Goal: Task Accomplishment & Management: Complete application form

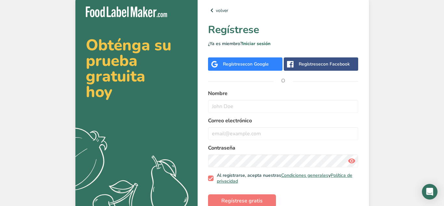
click at [255, 60] on div "Regístrese con Google" at bounding box center [245, 64] width 74 height 13
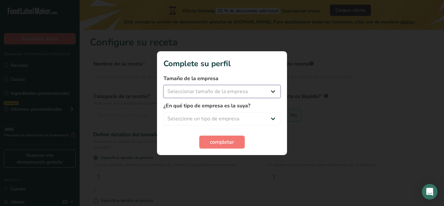
click at [164, 85] on select "Seleccionar tamaño de la empresa Menos de 10 empleados De 10 a 50 empleados De …" at bounding box center [222, 91] width 117 height 13
select select "1"
click option "Menos de 10 empleados" at bounding box center [0, 0] width 0 height 0
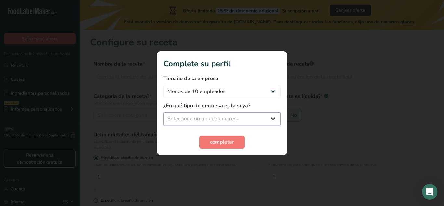
click at [164, 112] on select "Seleccione un tipo de empresa Fabricante de alimentos envasados Restaurante y c…" at bounding box center [222, 118] width 117 height 13
select select "1"
click option "Fabricante de alimentos envasados" at bounding box center [0, 0] width 0 height 0
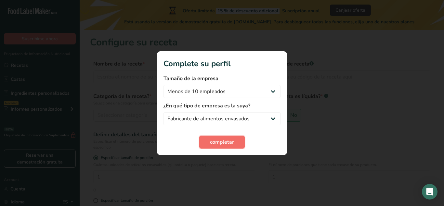
click at [239, 139] on button "completar" at bounding box center [222, 142] width 46 height 13
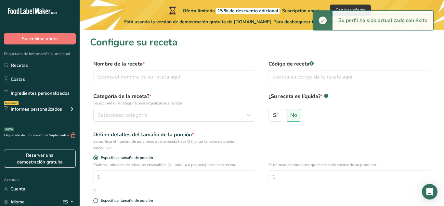
click at [223, 58] on section "Configure su receta Nombre de la receta * Código de receta .a-a{fill:#347362;}.…" at bounding box center [262, 162] width 364 height 264
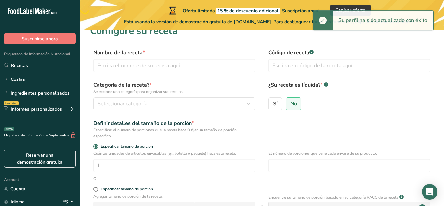
scroll to position [12, 0]
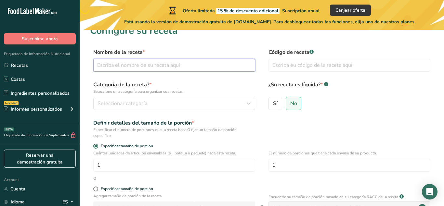
click at [189, 62] on input "text" at bounding box center [174, 65] width 162 height 13
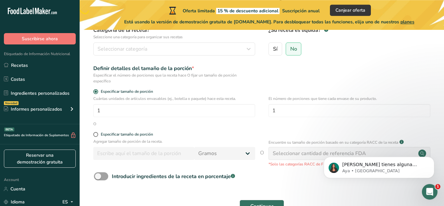
scroll to position [68, 0]
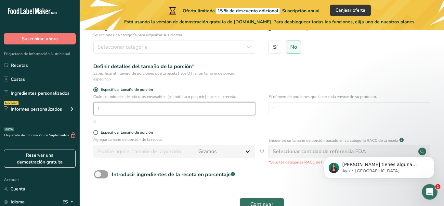
click at [161, 112] on input "1" at bounding box center [174, 108] width 162 height 13
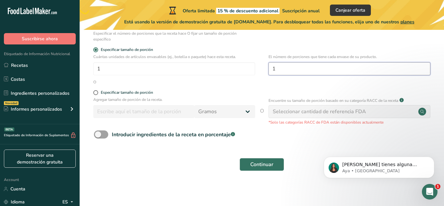
click at [312, 71] on input "1" at bounding box center [350, 68] width 162 height 13
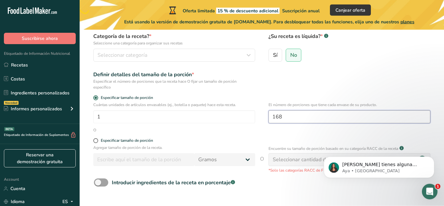
scroll to position [59, 0]
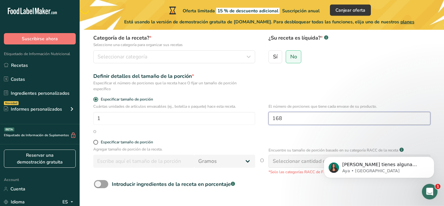
type input "168"
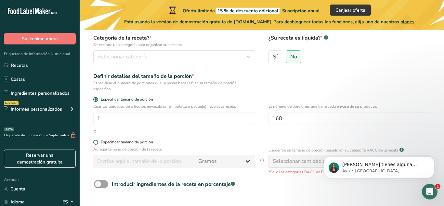
click at [95, 142] on span at bounding box center [95, 142] width 5 height 5
click at [95, 142] on input "Especificar tamaño de porción" at bounding box center [95, 142] width 4 height 4
radio input "true"
radio input "false"
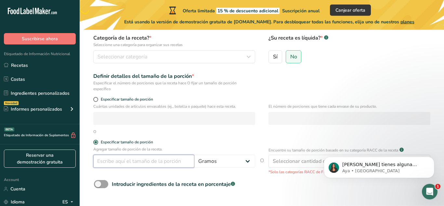
click at [121, 163] on input "number" at bounding box center [143, 161] width 101 height 13
click at [194, 155] on select "Gramos kg mg mcg libras onza litro mL onza líquida cucharada cucharadita taza C…" at bounding box center [224, 161] width 61 height 13
select select "3"
click option "mg" at bounding box center [0, 0] width 0 height 0
click at [139, 165] on input "number" at bounding box center [143, 161] width 101 height 13
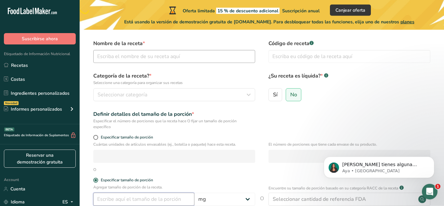
scroll to position [0, 0]
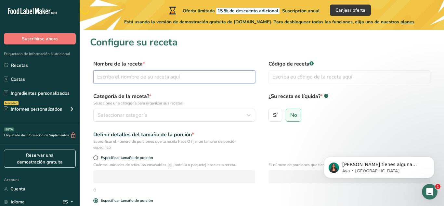
click at [131, 76] on input "text" at bounding box center [174, 77] width 162 height 13
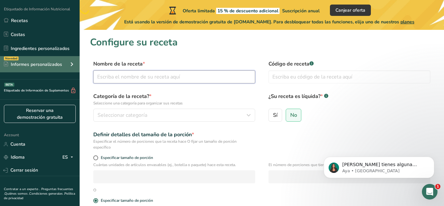
scroll to position [46, 0]
click at [58, 62] on div "Informes personalizados" at bounding box center [33, 63] width 58 height 7
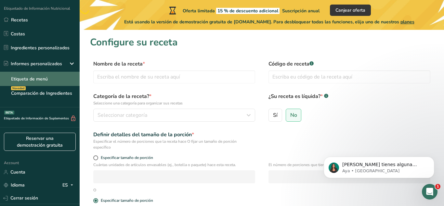
click at [46, 79] on link "Etiqueta de menú" at bounding box center [40, 79] width 80 height 14
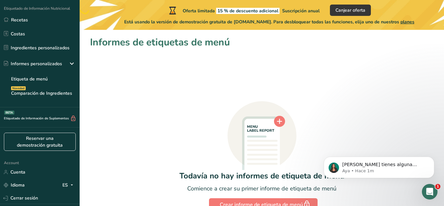
scroll to position [36, 0]
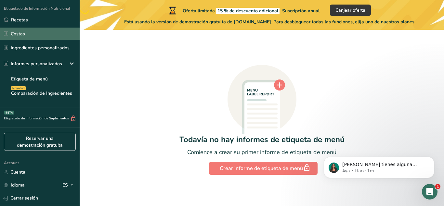
click at [38, 33] on link "Costas" at bounding box center [40, 34] width 80 height 12
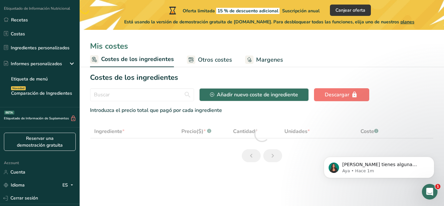
select select "1"
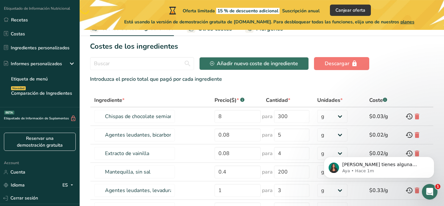
scroll to position [33, 0]
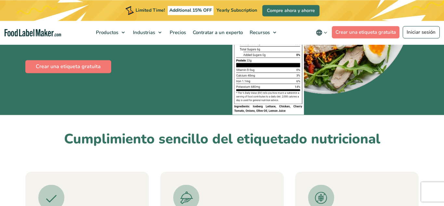
scroll to position [142, 0]
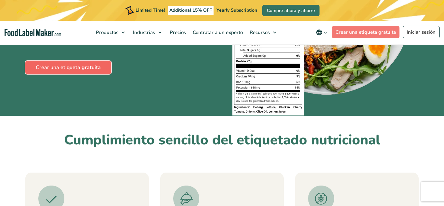
click at [91, 66] on link "Crear una etiqueta gratuita" at bounding box center [68, 67] width 86 height 13
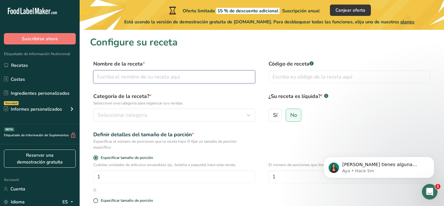
click at [164, 72] on input "text" at bounding box center [174, 77] width 162 height 13
type input "Polvo de carpóforo de [PERSON_NAME] (P. ostreatus)"
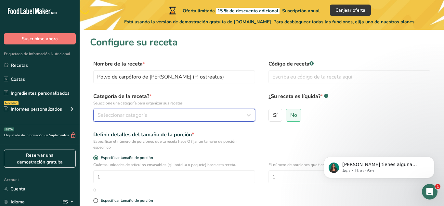
click at [125, 113] on span "Seleccionar categoría" at bounding box center [123, 115] width 50 height 8
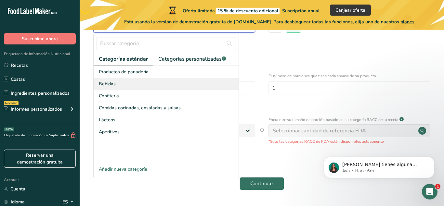
scroll to position [87, 0]
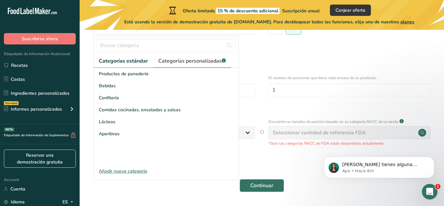
click at [181, 59] on span "Categorías personalizadas .a-a{fill:#347362;}.b-a{fill:#fff;}" at bounding box center [192, 61] width 68 height 8
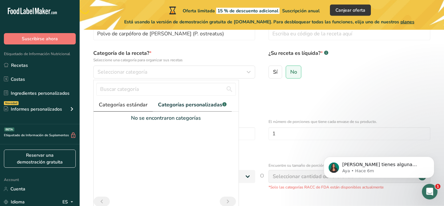
scroll to position [39, 0]
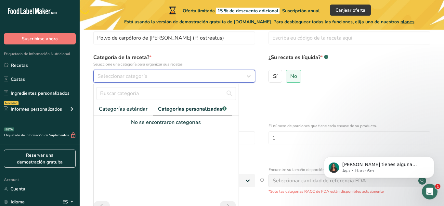
click at [139, 75] on span "Seleccionar categoría" at bounding box center [123, 76] width 50 height 8
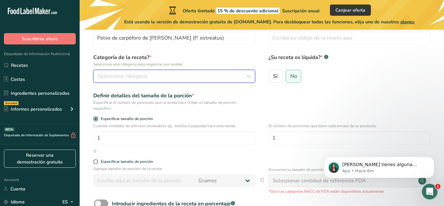
click at [162, 74] on div "Seleccionar categoría" at bounding box center [173, 76] width 150 height 8
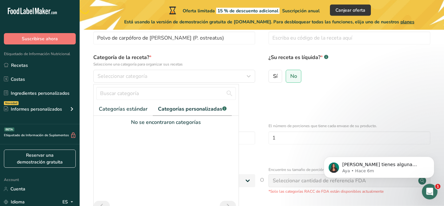
click at [167, 131] on div at bounding box center [166, 163] width 145 height 75
click at [177, 96] on input "text" at bounding box center [166, 93] width 140 height 13
type input "Suplemento"
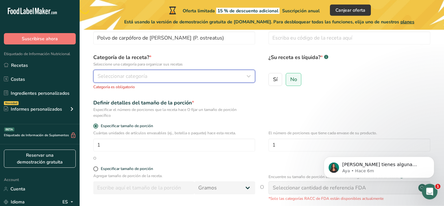
click at [137, 76] on span "Seleccionar categoría" at bounding box center [123, 76] width 50 height 8
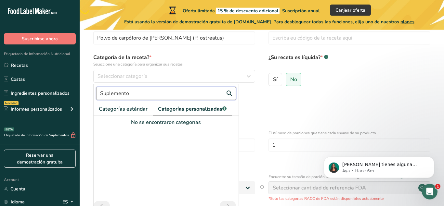
click at [131, 94] on input "Suplemento" at bounding box center [166, 93] width 140 height 13
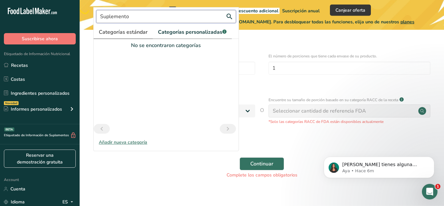
scroll to position [124, 0]
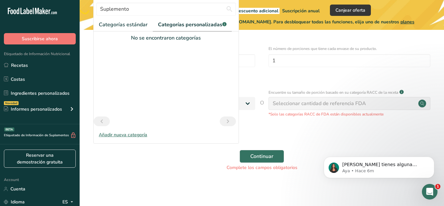
click at [120, 135] on div "Añadir nueva categoría" at bounding box center [166, 135] width 145 height 7
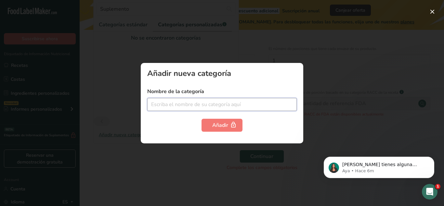
click at [189, 103] on input "text" at bounding box center [222, 104] width 150 height 13
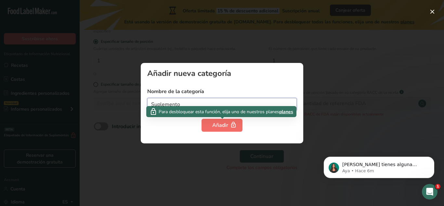
type input "Suplemento"
click at [214, 122] on div "Añadir" at bounding box center [222, 126] width 20 height 8
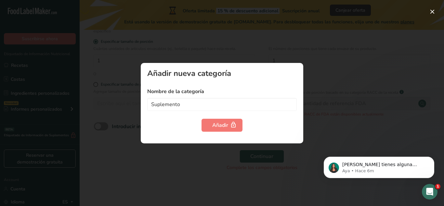
click at [110, 71] on div at bounding box center [222, 103] width 444 height 206
